Goal: Information Seeking & Learning: Learn about a topic

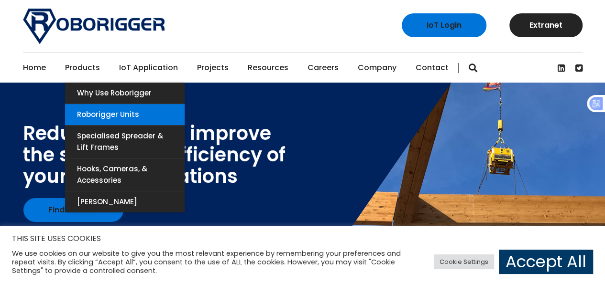
click at [108, 117] on link "Roborigger Units" at bounding box center [125, 114] width 120 height 21
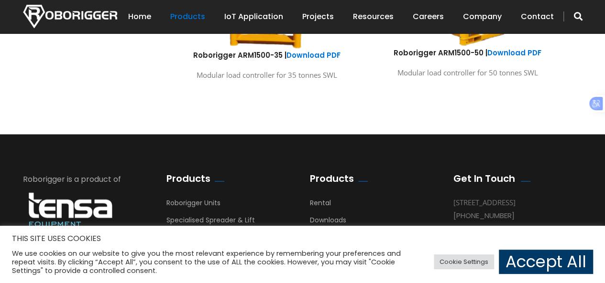
scroll to position [809, 0]
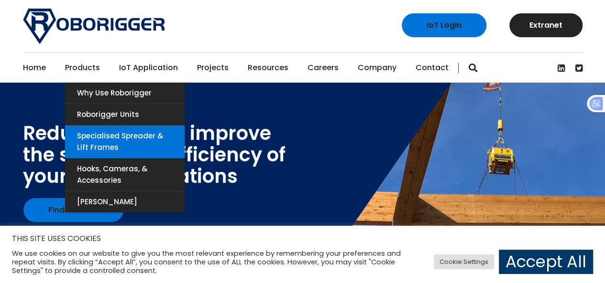
click at [107, 137] on link "Specialised Spreader & Lift Frames" at bounding box center [125, 142] width 120 height 33
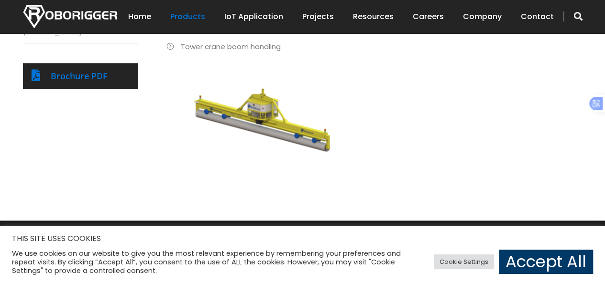
scroll to position [548, 0]
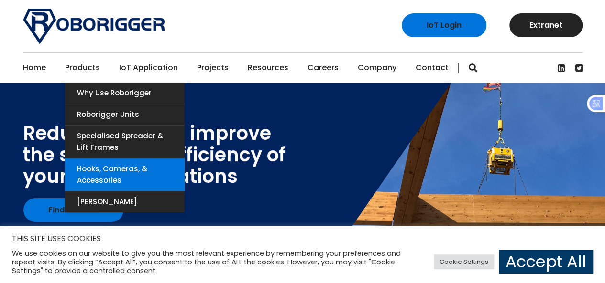
click at [105, 170] on link "Hooks, Cameras, & Accessories" at bounding box center [125, 175] width 120 height 33
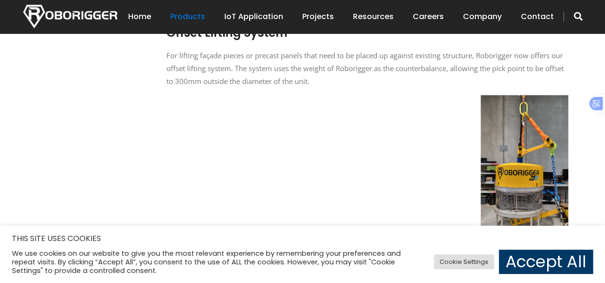
scroll to position [720, 0]
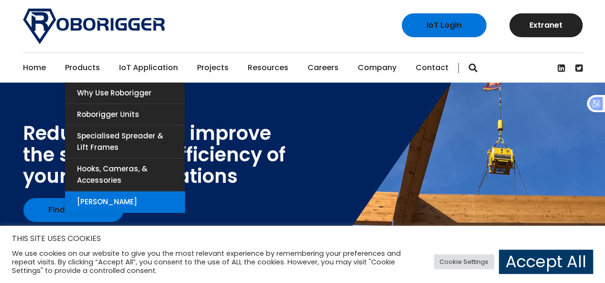
click at [120, 200] on link "[PERSON_NAME]" at bounding box center [125, 202] width 120 height 21
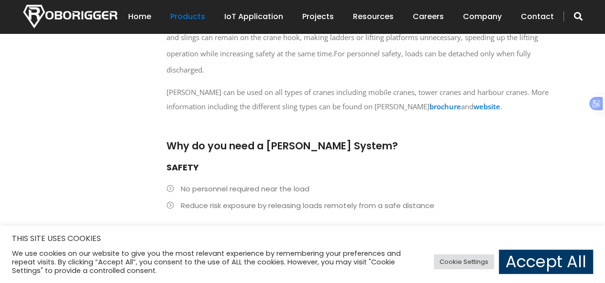
scroll to position [612, 0]
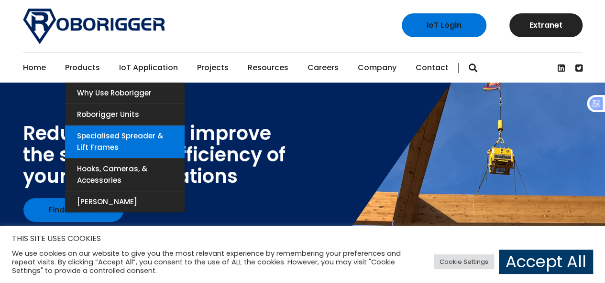
click at [109, 131] on link "Specialised Spreader & Lift Frames" at bounding box center [125, 142] width 120 height 33
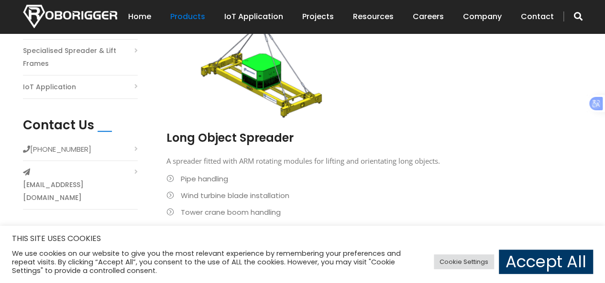
scroll to position [357, 0]
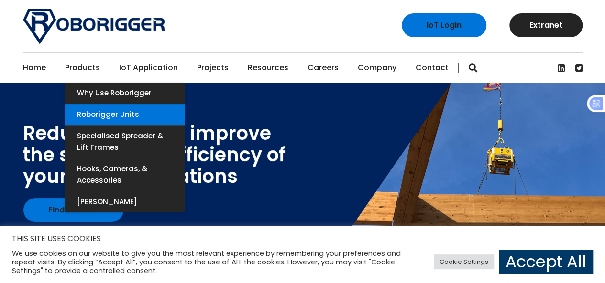
click at [96, 110] on link "Roborigger Units" at bounding box center [125, 114] width 120 height 21
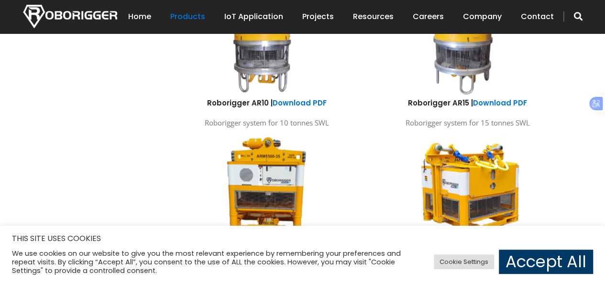
scroll to position [586, 0]
